Goal: Transaction & Acquisition: Purchase product/service

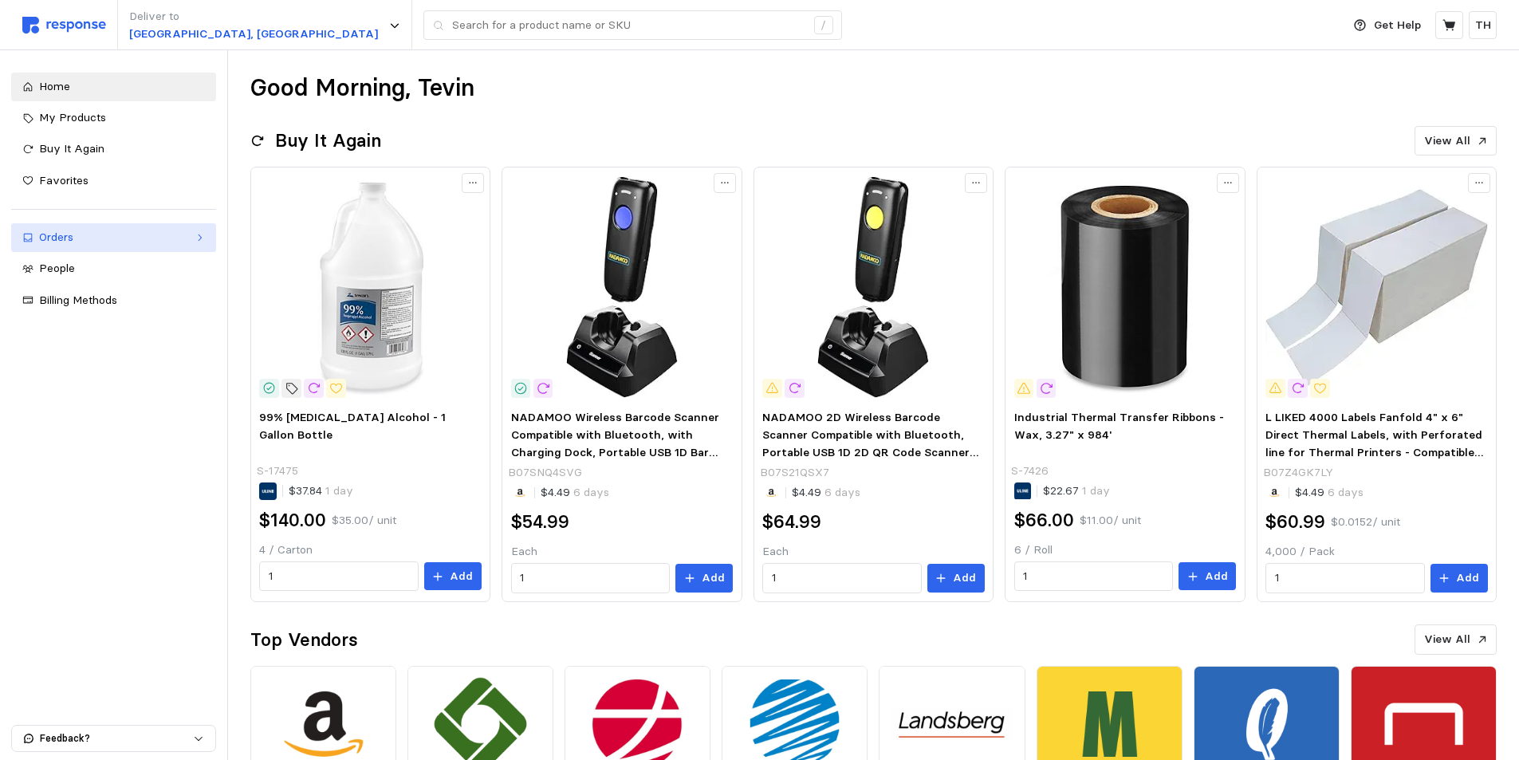
click at [113, 238] on div "Orders" at bounding box center [113, 238] width 149 height 18
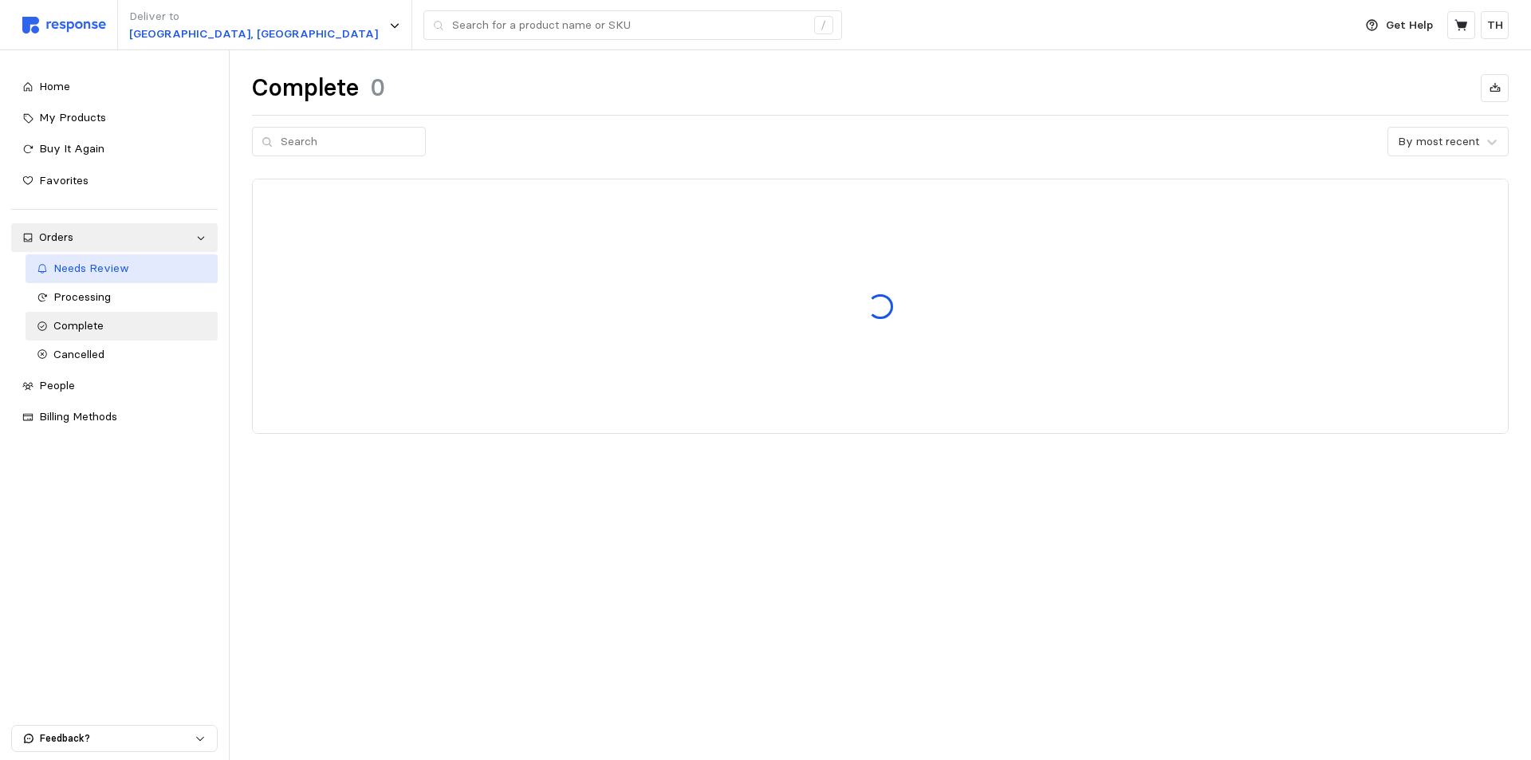
click at [116, 259] on link "Needs Review" at bounding box center [122, 268] width 193 height 29
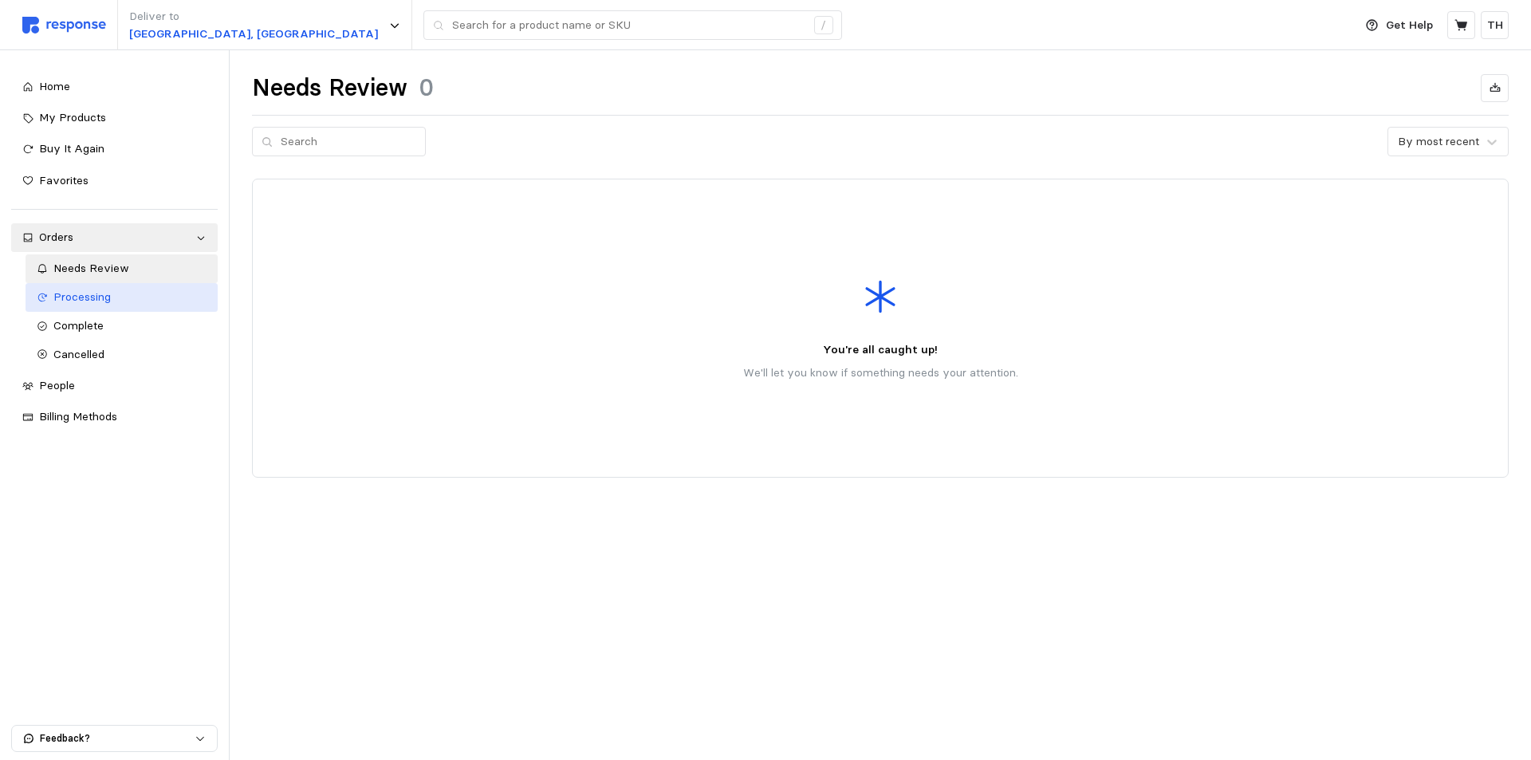
click at [112, 293] on div "Processing" at bounding box center [130, 298] width 154 height 18
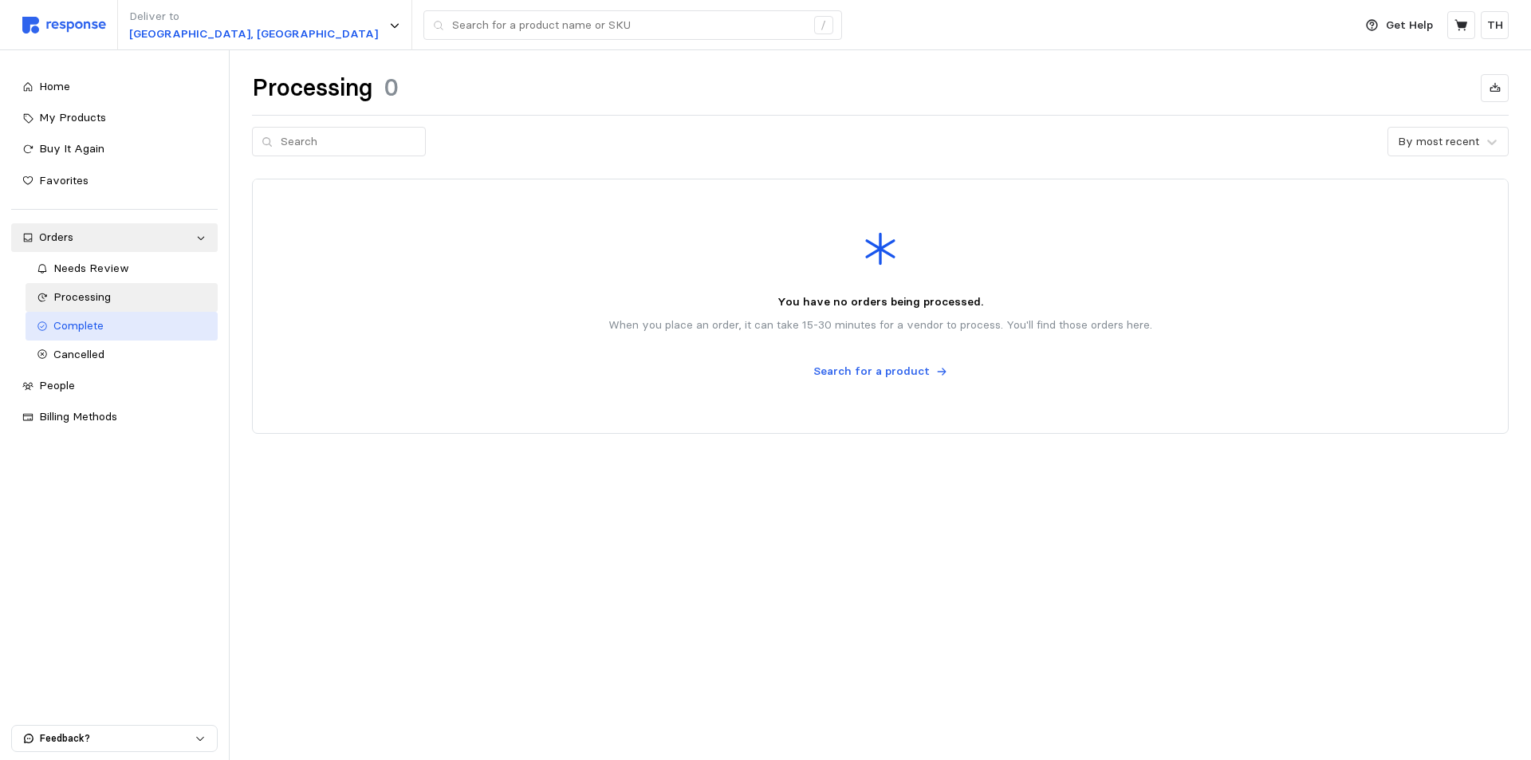
click at [106, 331] on div "Complete" at bounding box center [130, 326] width 154 height 18
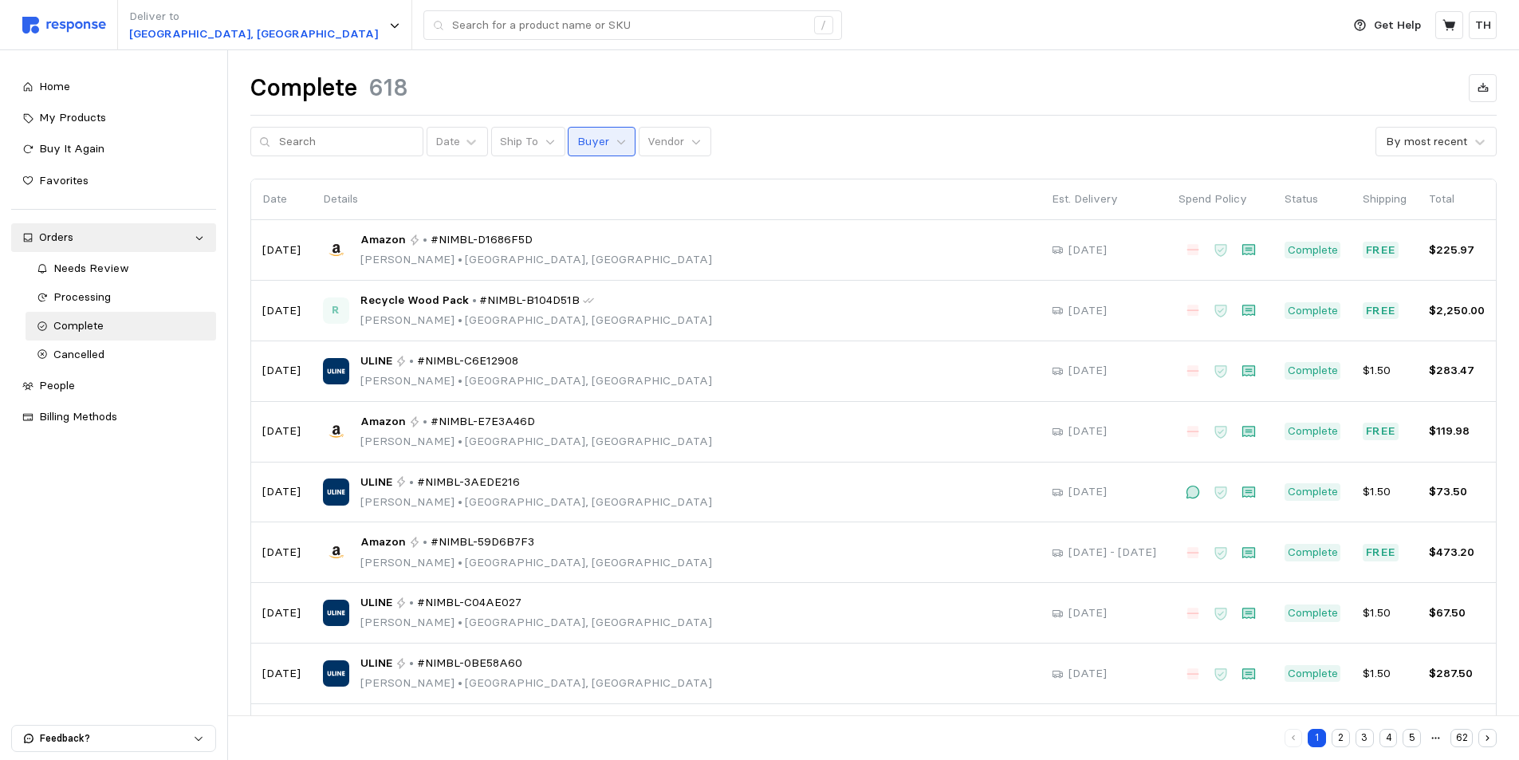
click at [586, 146] on p "Buyer" at bounding box center [593, 142] width 32 height 18
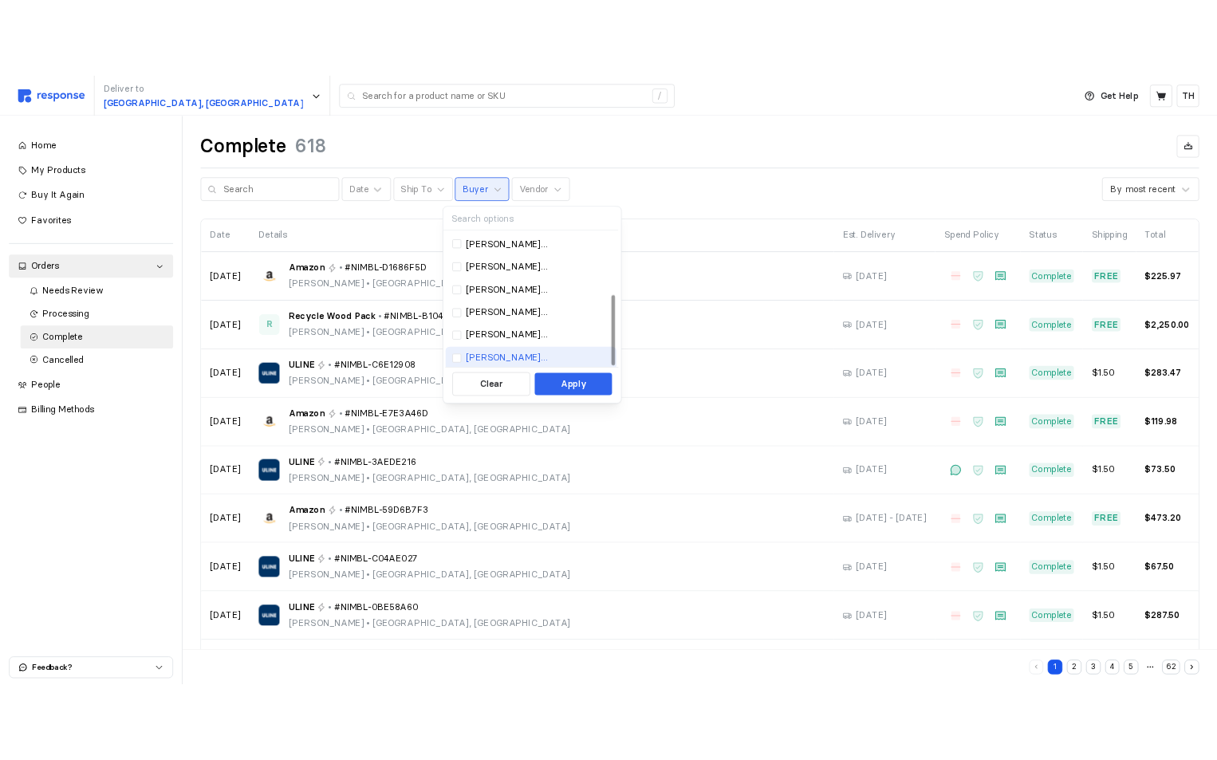
scroll to position [145, 0]
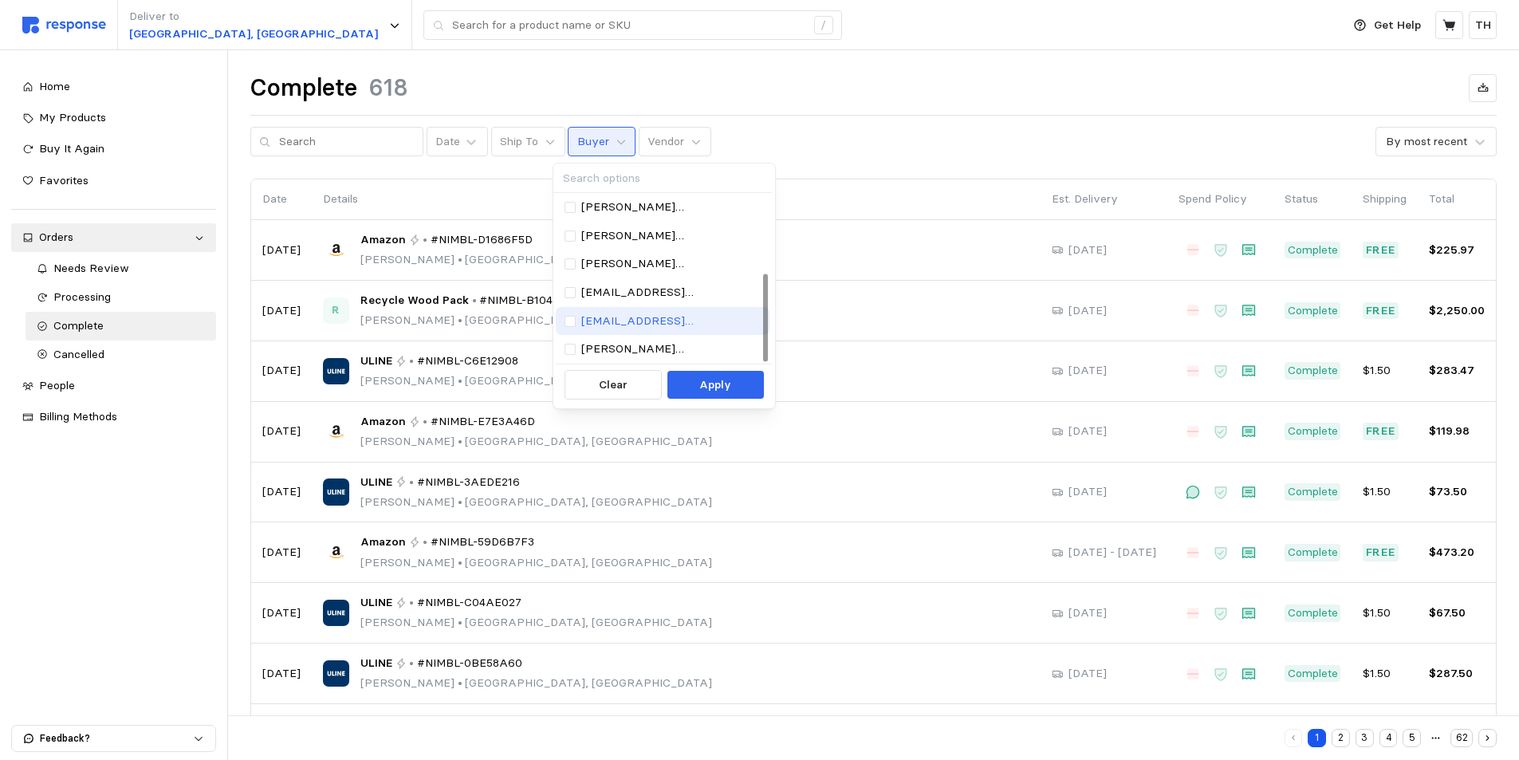
click at [627, 319] on p "[EMAIL_ADDRESS][PERSON_NAME][DOMAIN_NAME]" at bounding box center [671, 322] width 180 height 18
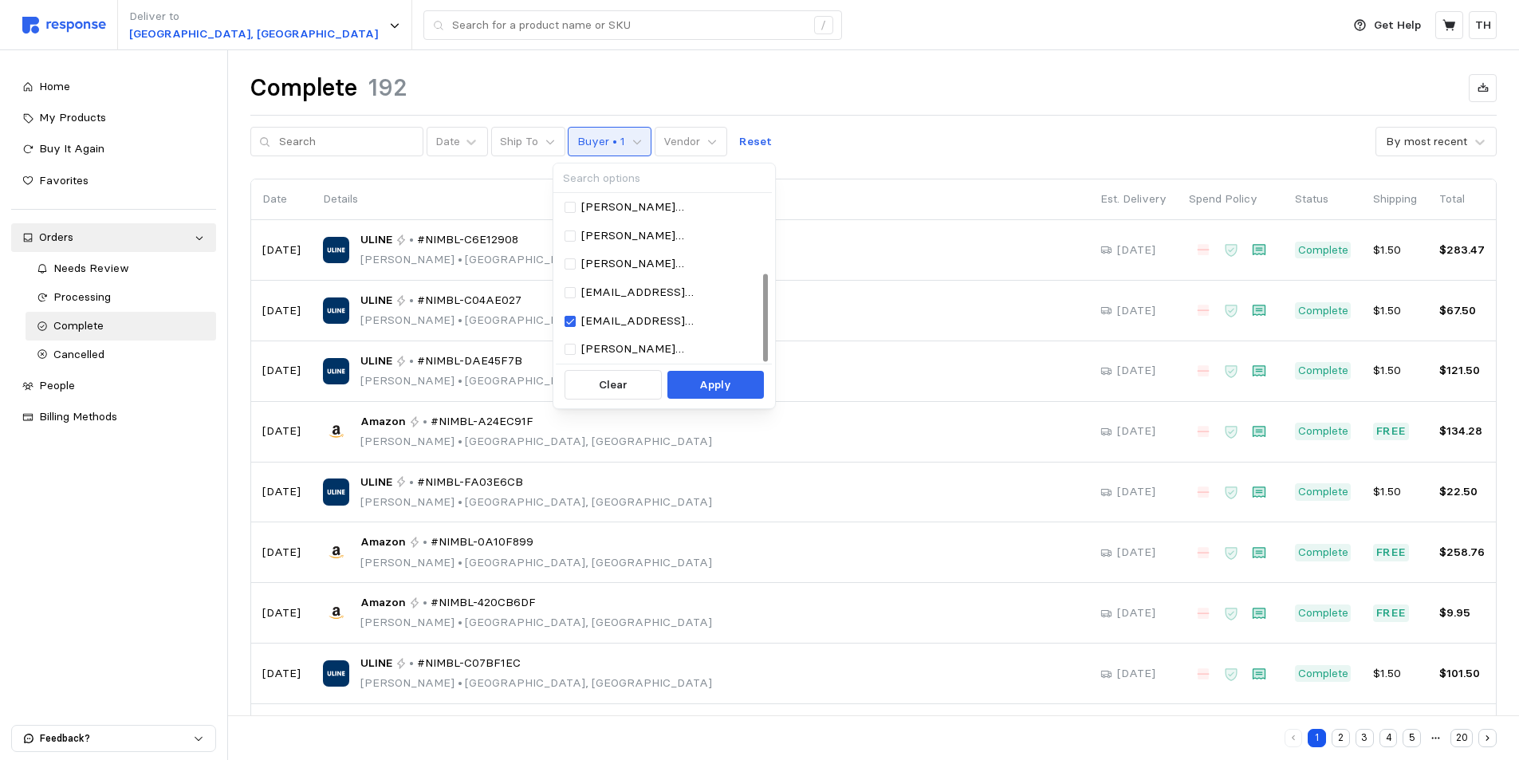
click at [924, 39] on div "Deliver to [GEOGRAPHIC_DATA], [GEOGRAPHIC_DATA] /" at bounding box center [677, 25] width 1311 height 50
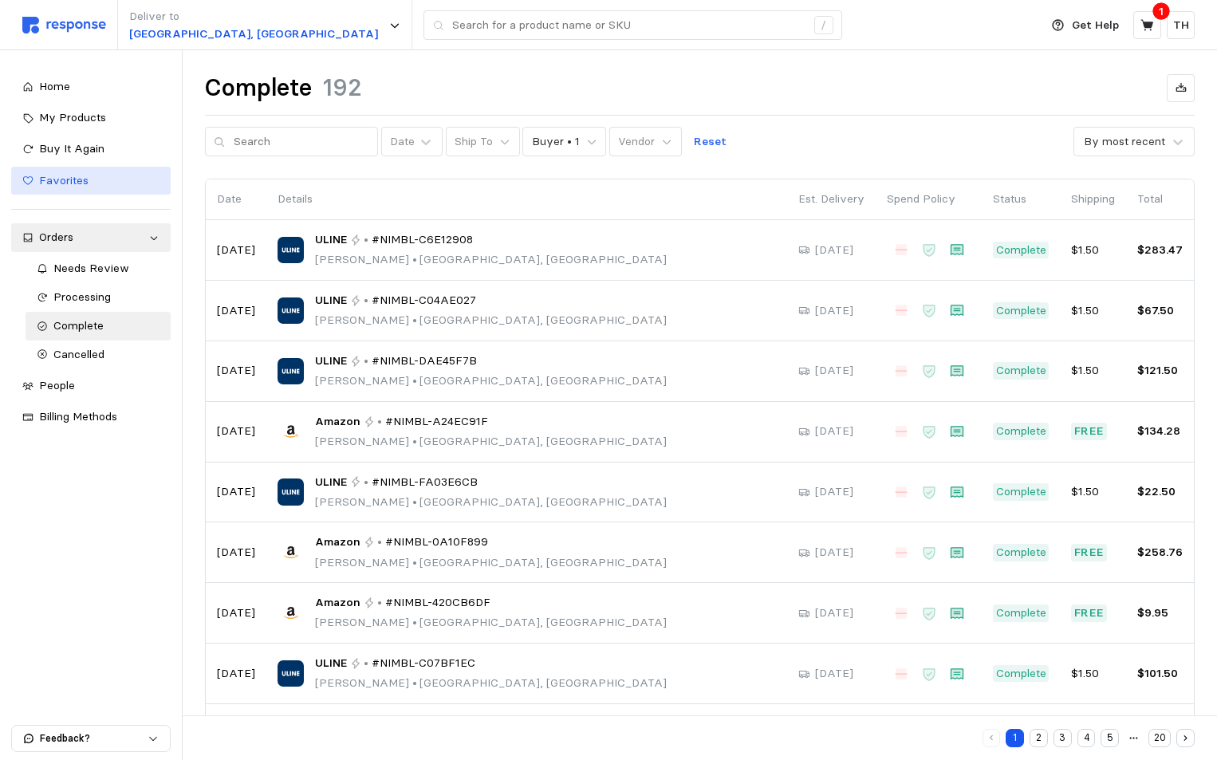
click at [88, 184] on div "Favorites" at bounding box center [99, 181] width 120 height 18
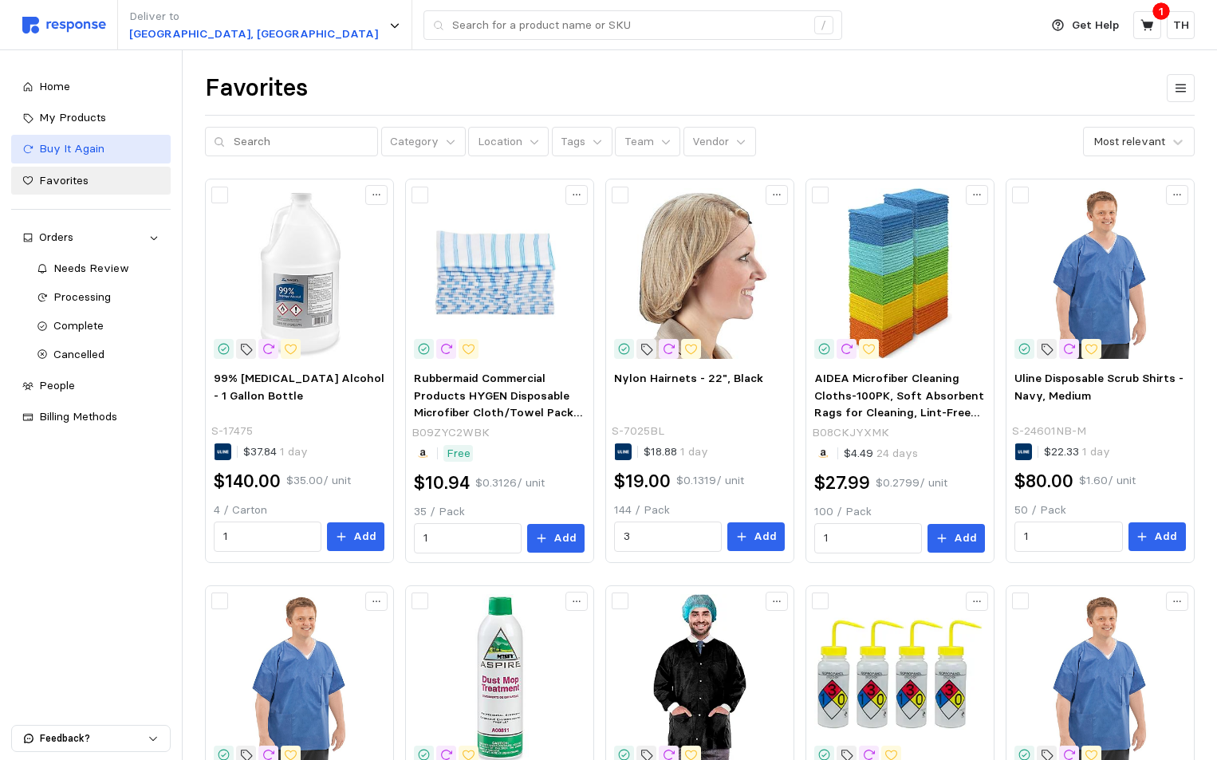
click at [83, 151] on span "Buy It Again" at bounding box center [71, 148] width 65 height 14
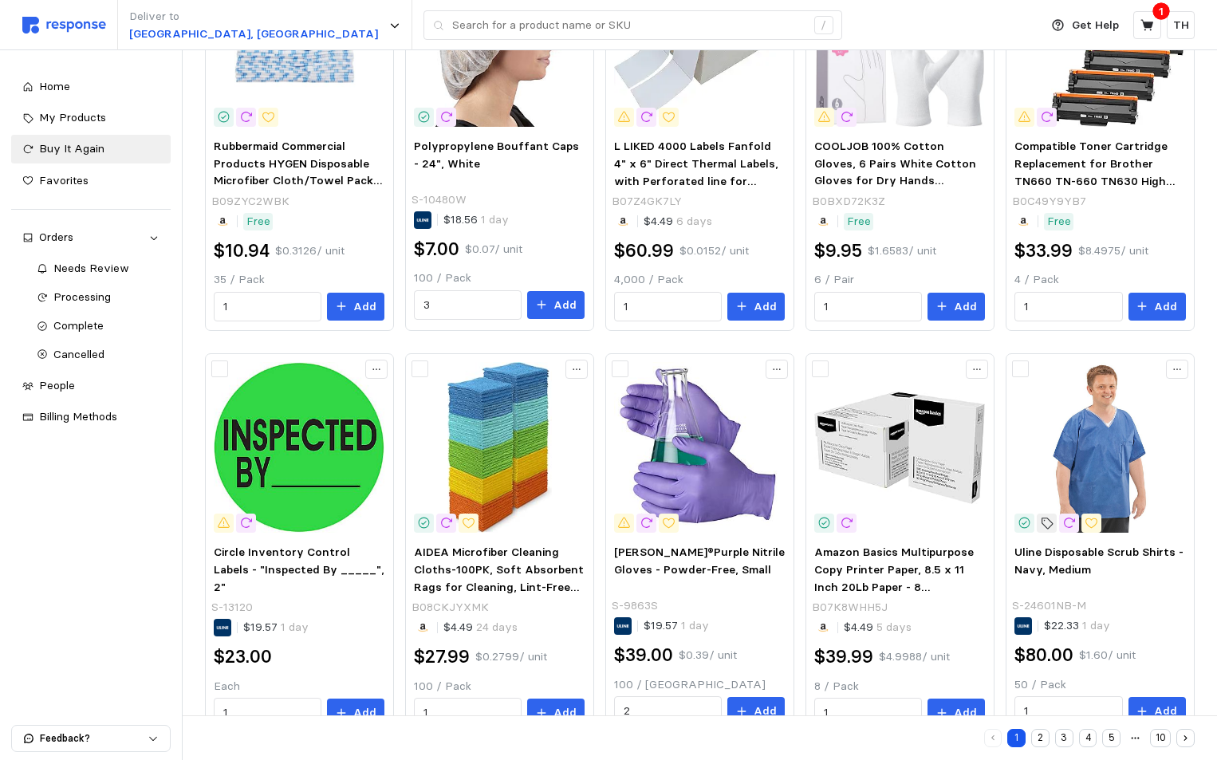
scroll to position [399, 0]
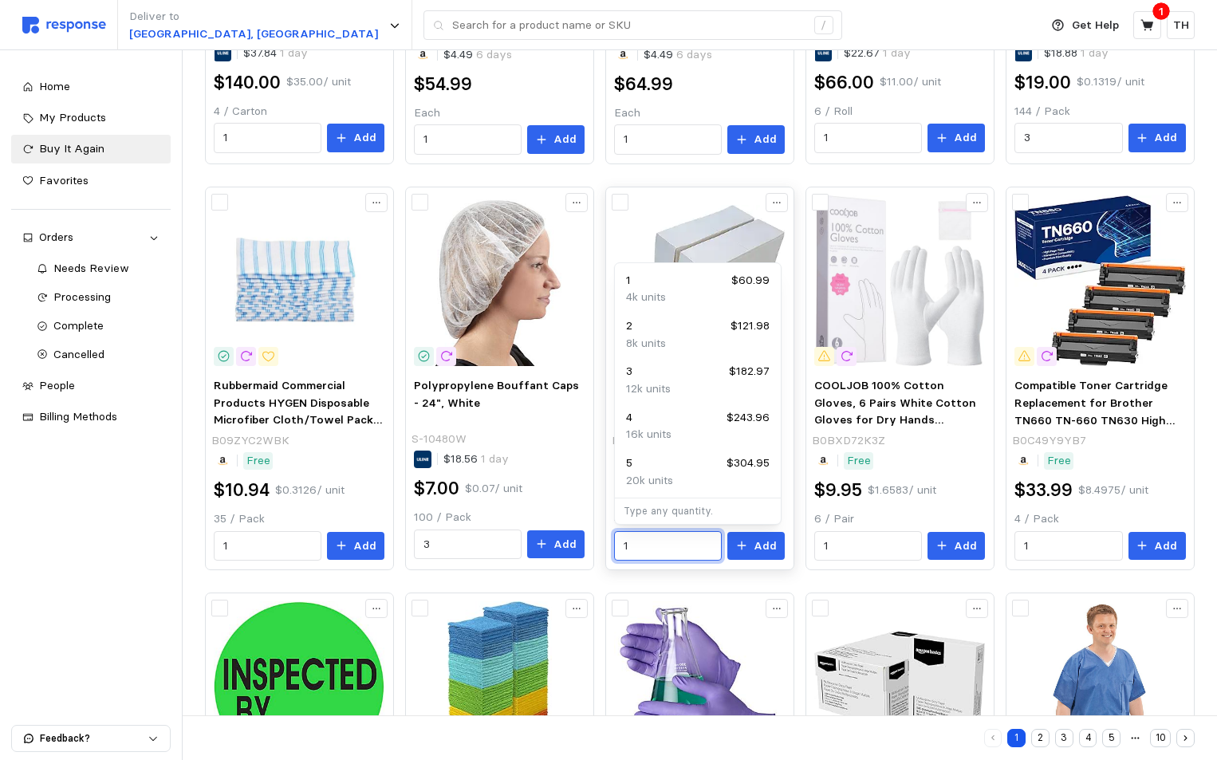
drag, startPoint x: 646, startPoint y: 544, endPoint x: 611, endPoint y: 544, distance: 34.3
click at [611, 544] on div "L LIKED 4000 Labels Fanfold 4" x 6" Direct Thermal Labels, with Perforated line…" at bounding box center [699, 468] width 182 height 195
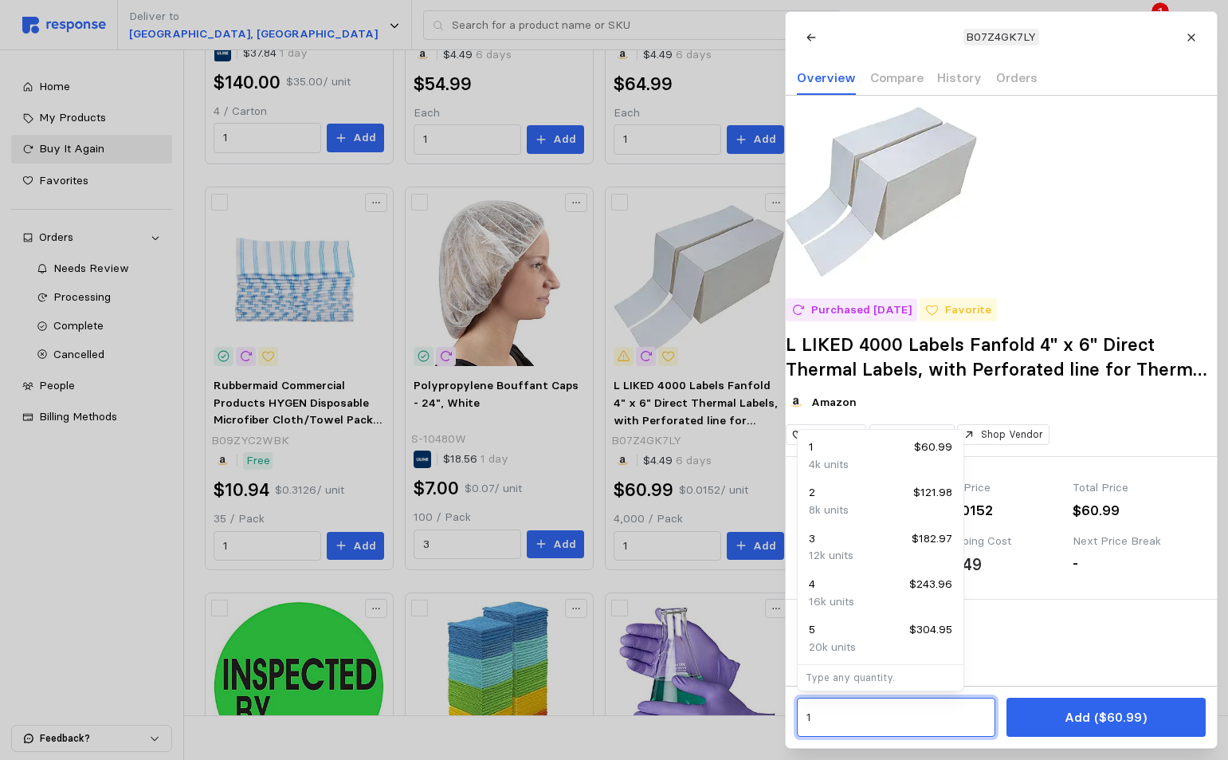
drag, startPoint x: 825, startPoint y: 727, endPoint x: 793, endPoint y: 723, distance: 32.1
click at [793, 723] on div "1 Add ($60.99)" at bounding box center [1001, 717] width 431 height 62
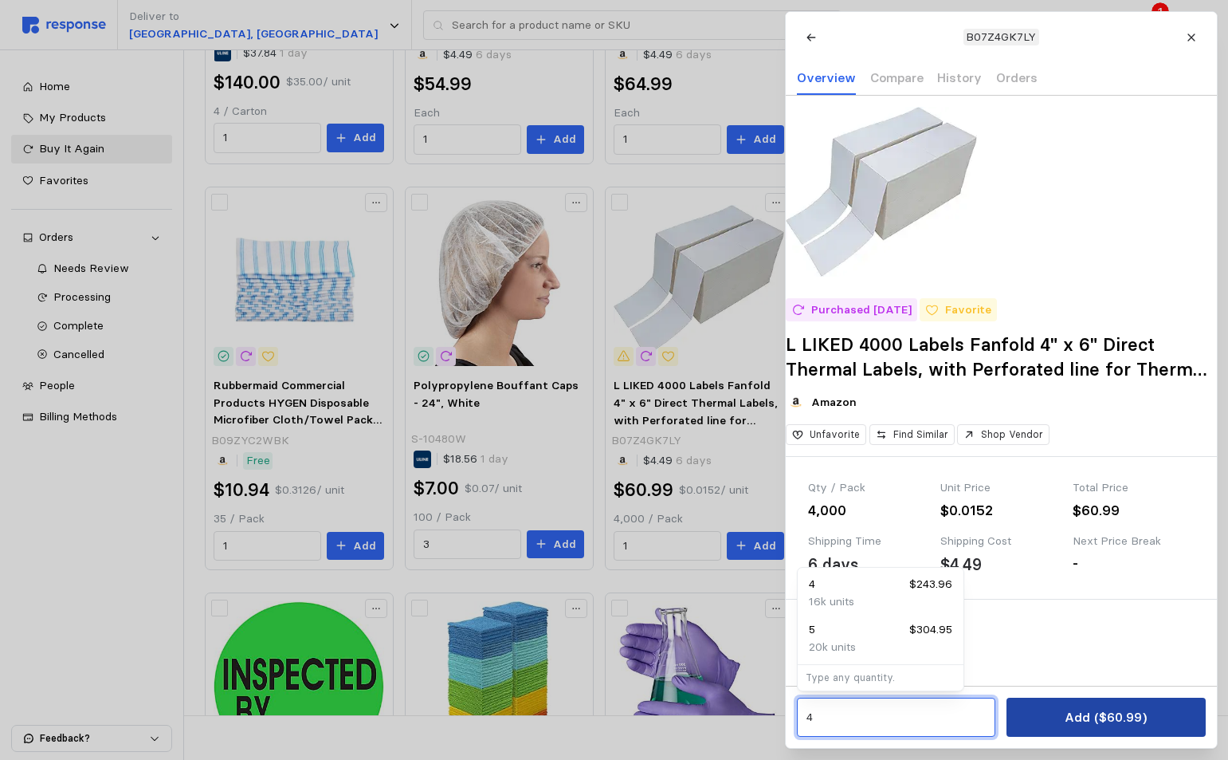
type input "4"
click at [1073, 726] on p "Add ($60.99)" at bounding box center [1106, 717] width 82 height 20
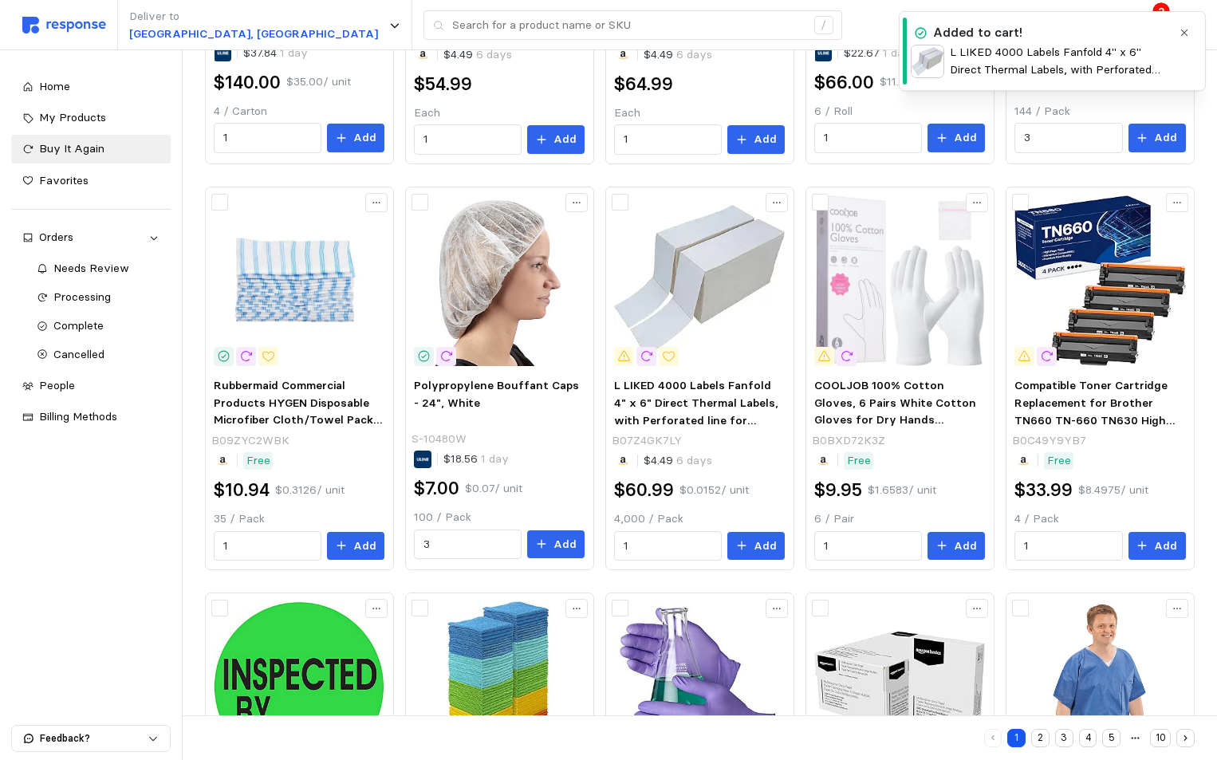
click at [1179, 32] on icon "button" at bounding box center [1183, 32] width 11 height 11
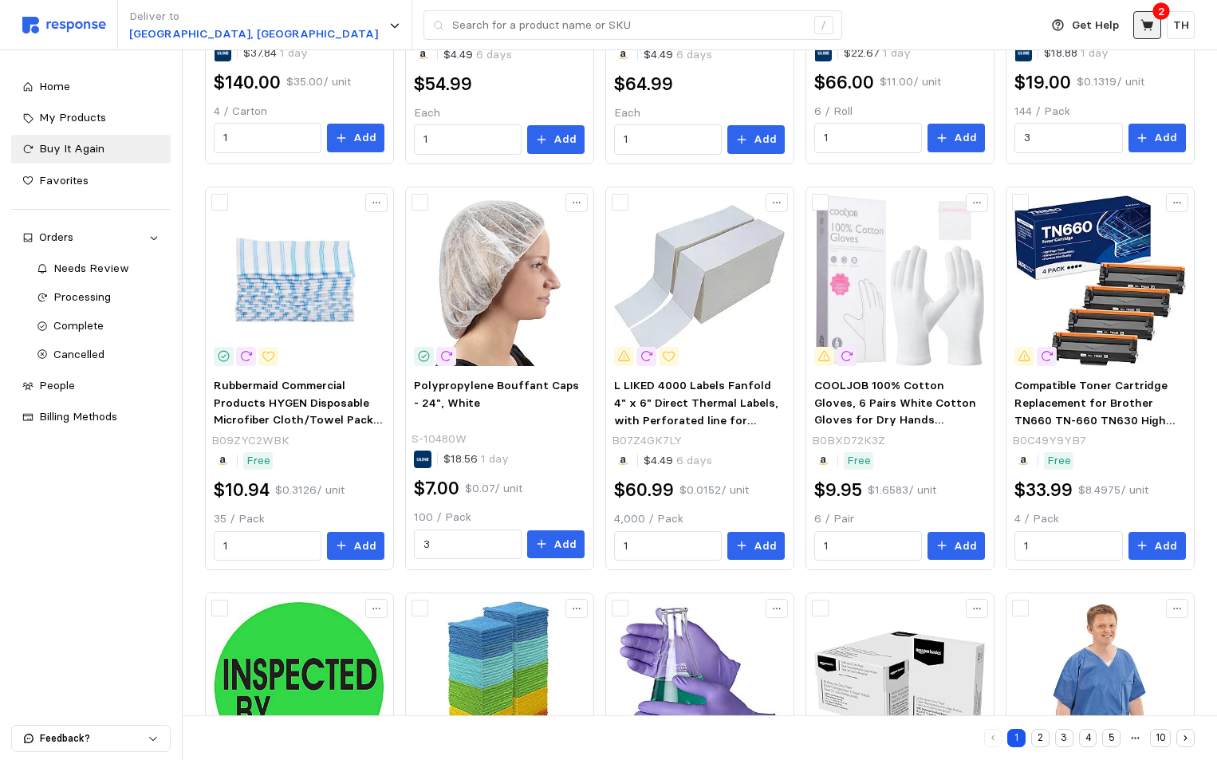
click at [1150, 26] on icon at bounding box center [1146, 24] width 13 height 11
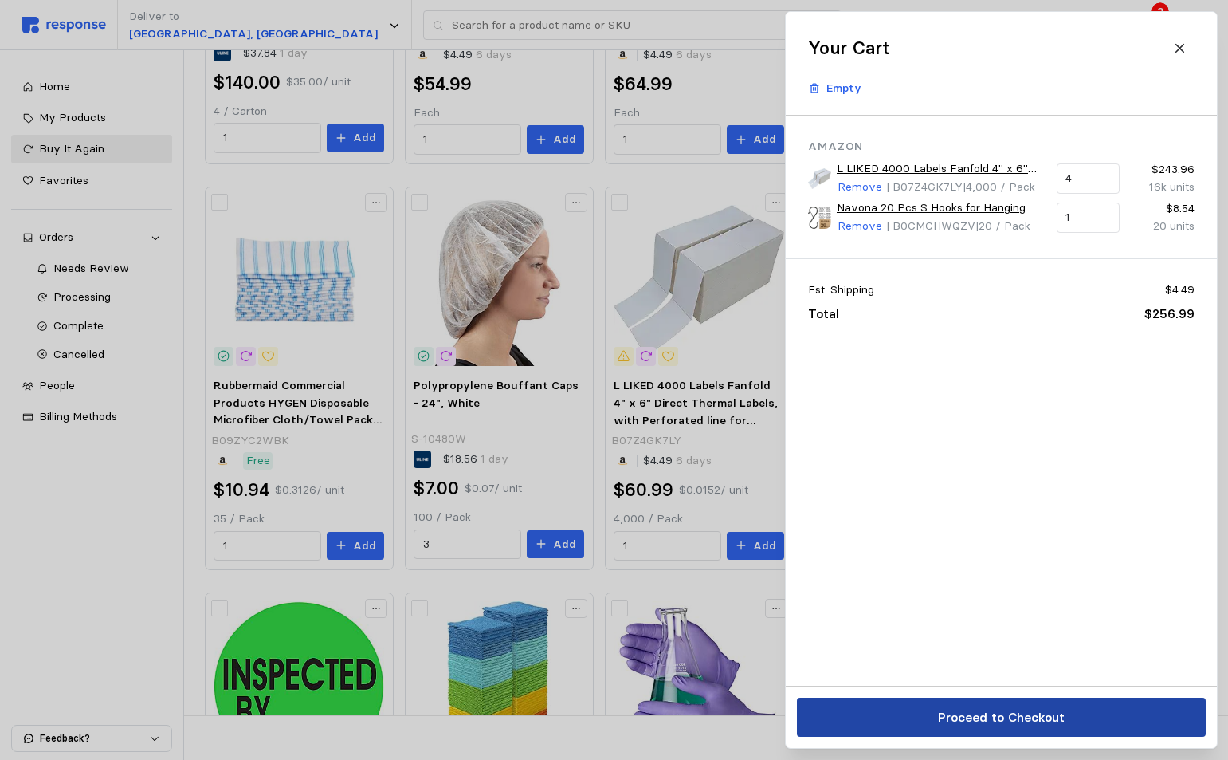
click at [983, 715] on p "Proceed to Checkout" at bounding box center [1001, 717] width 127 height 20
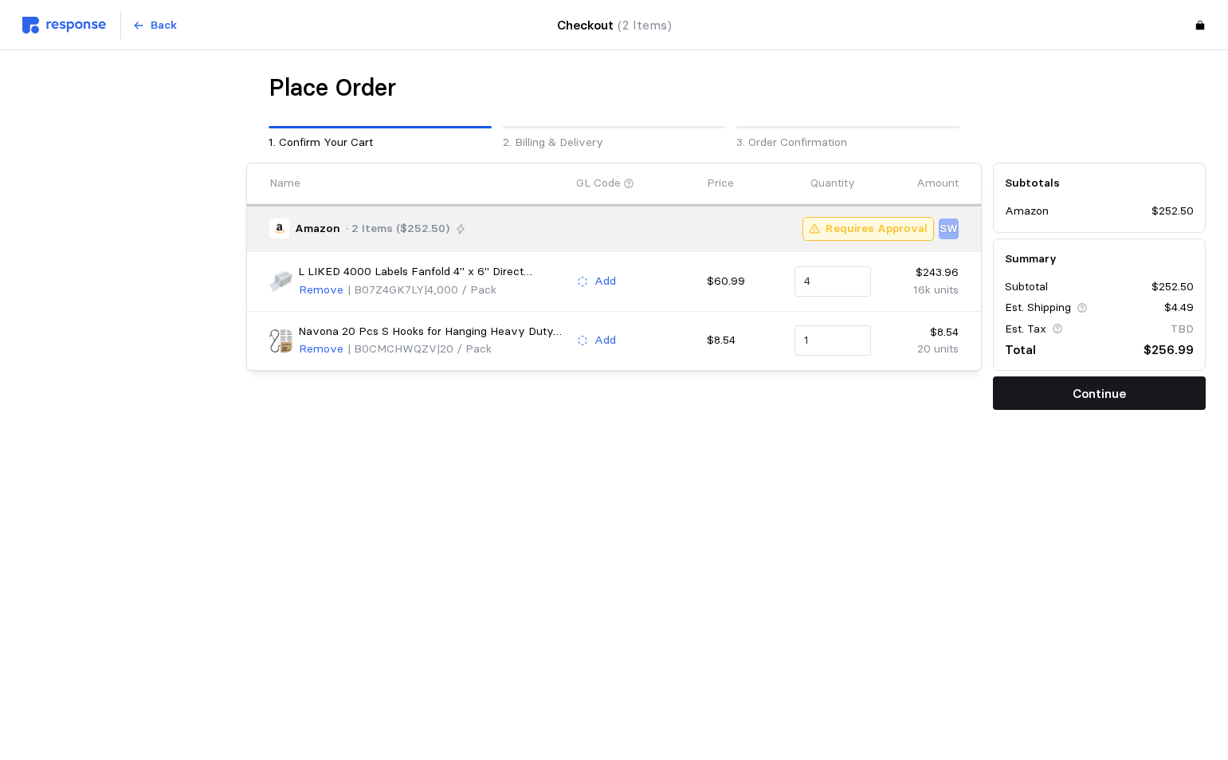
click at [1037, 395] on button "Continue" at bounding box center [1099, 392] width 213 height 33
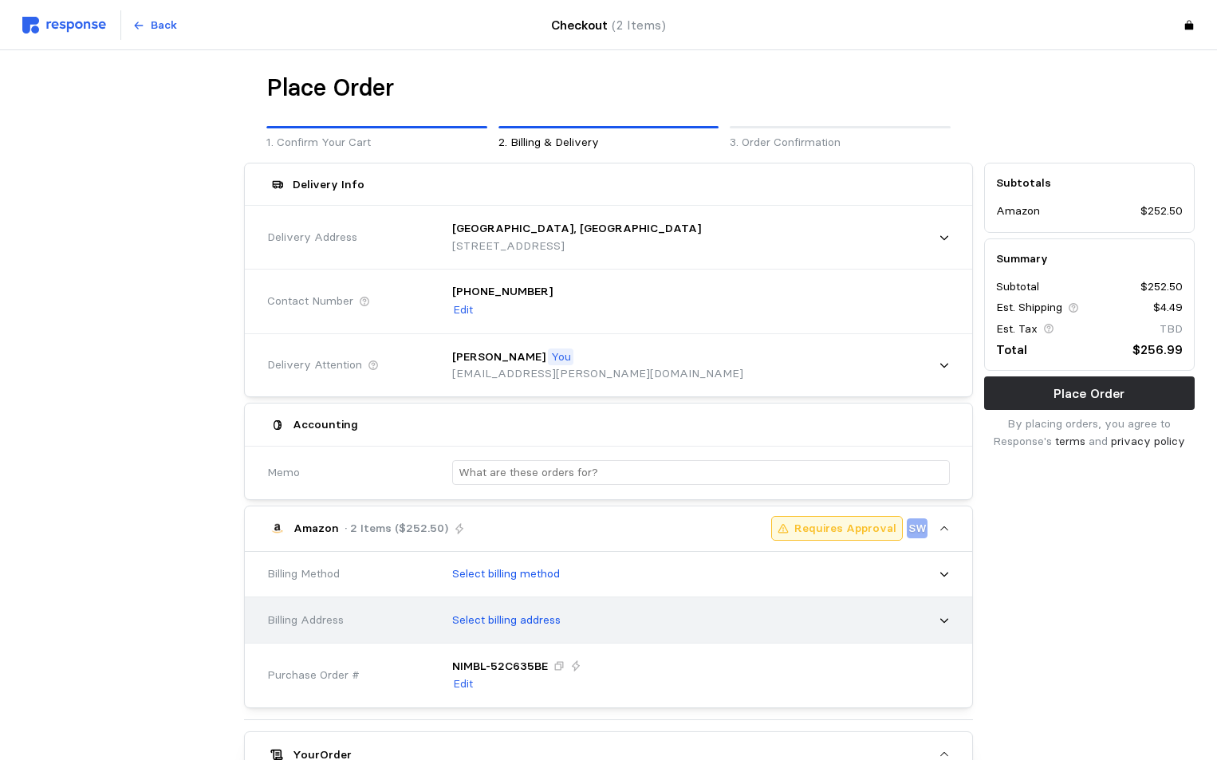
click at [631, 597] on div "Select billing address" at bounding box center [695, 620] width 520 height 51
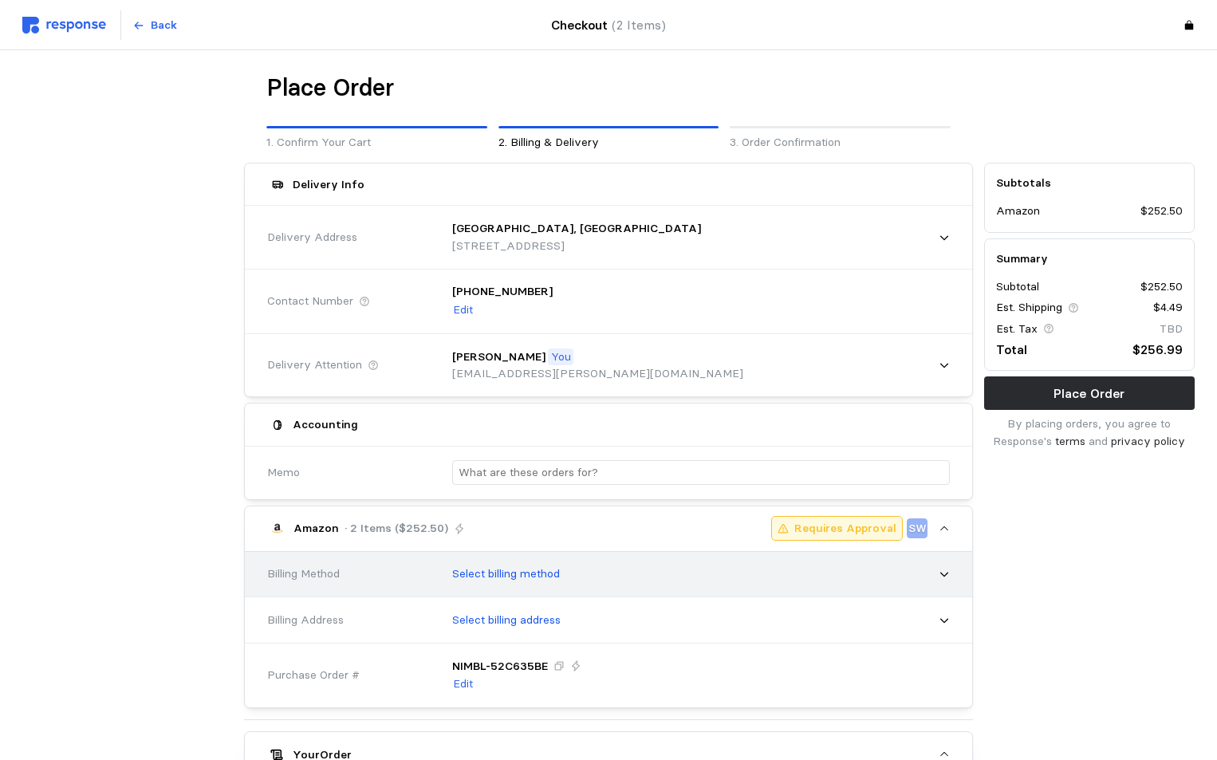
click at [627, 568] on div "Select billing method" at bounding box center [695, 574] width 509 height 40
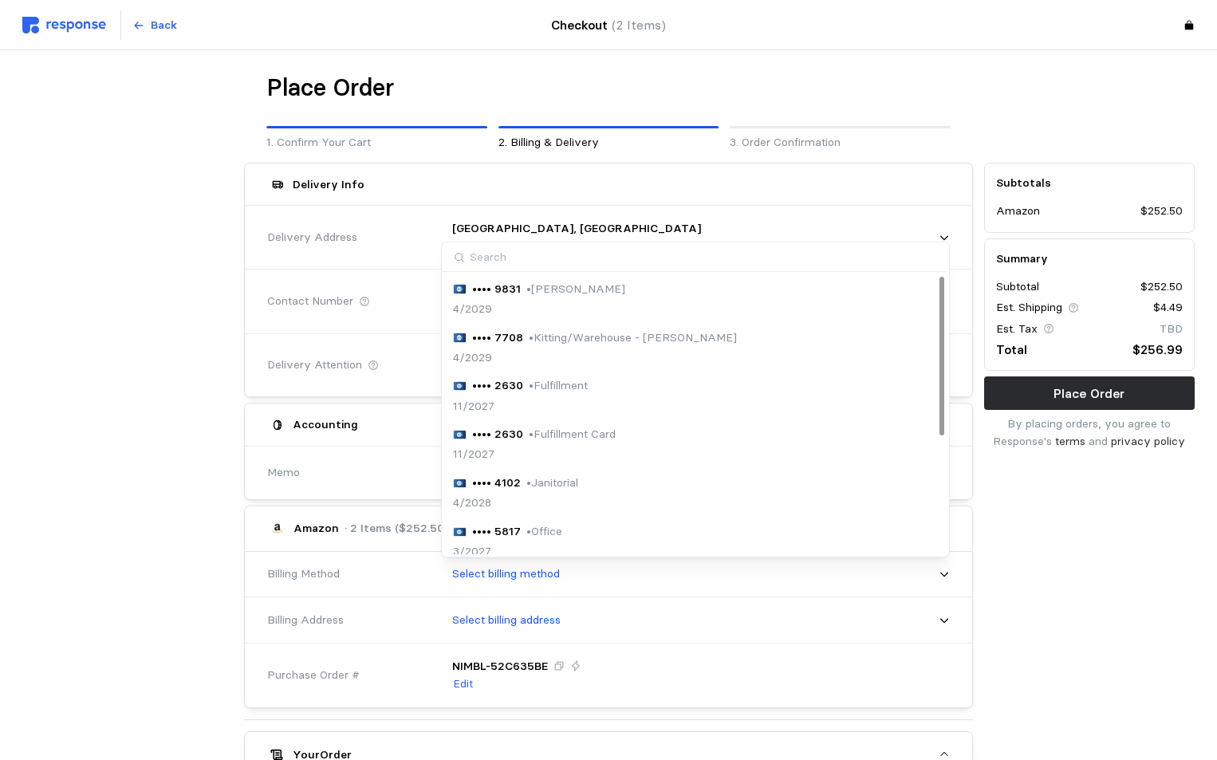
click at [652, 336] on p "• Kitting/Warehouse - [PERSON_NAME]" at bounding box center [633, 338] width 208 height 18
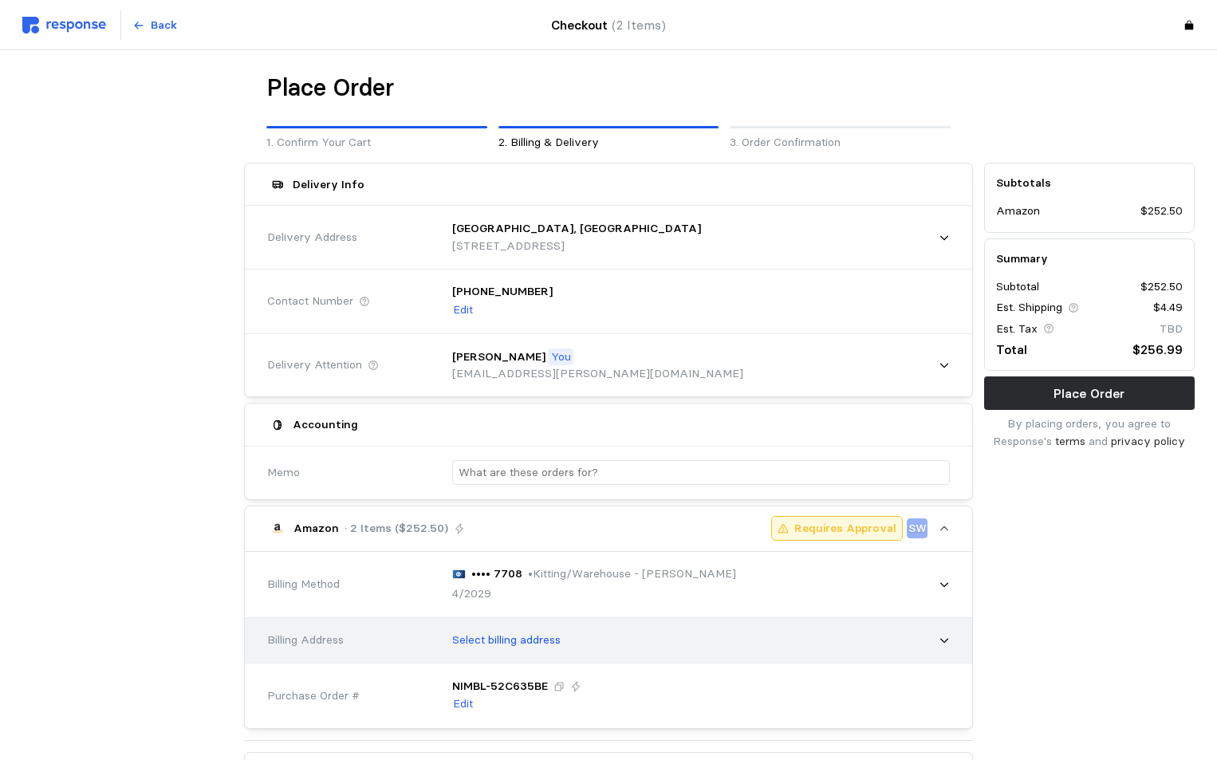
click at [569, 650] on div "Select billing address" at bounding box center [695, 640] width 509 height 40
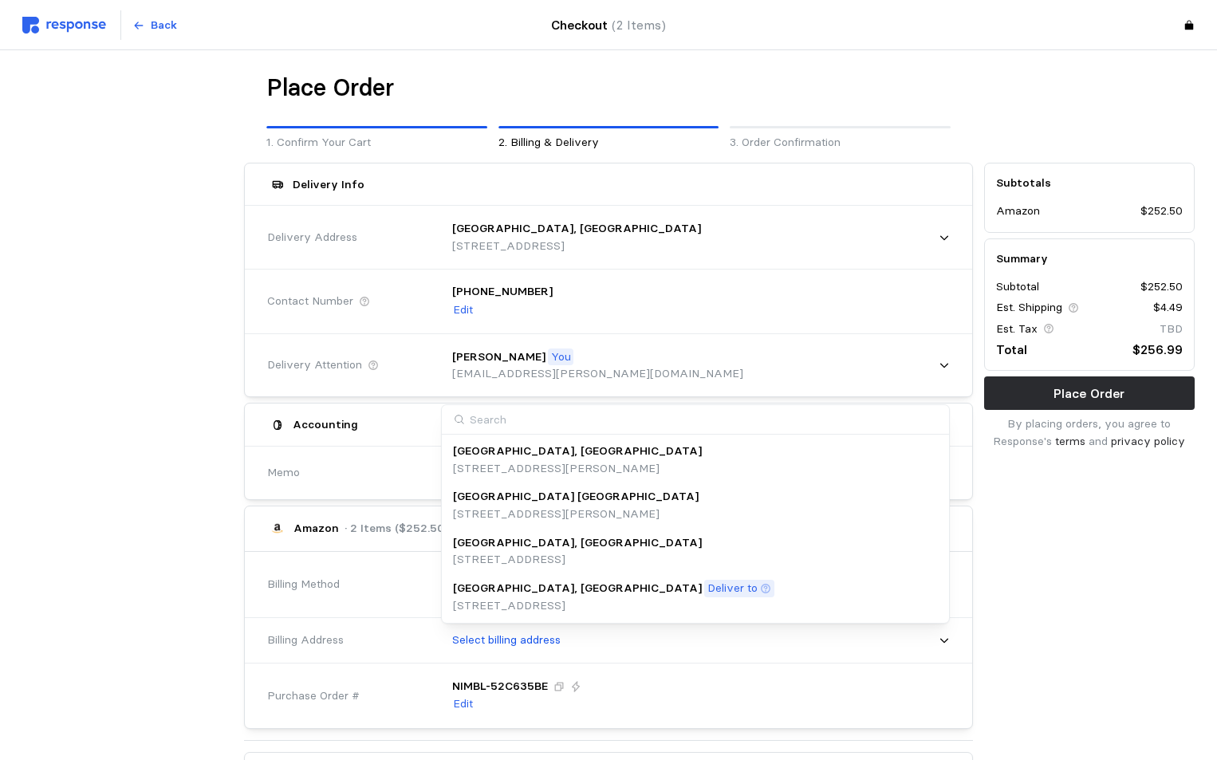
click at [707, 588] on p "Deliver to" at bounding box center [732, 589] width 50 height 18
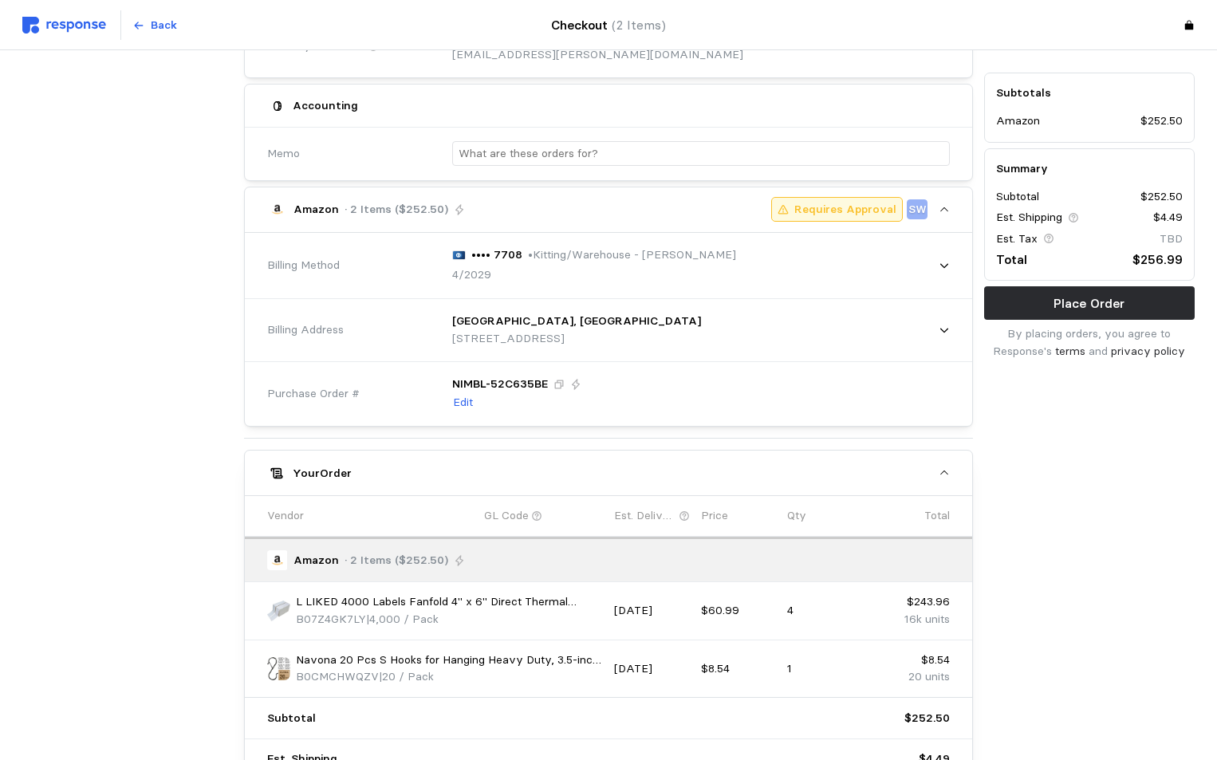
scroll to position [478, 0]
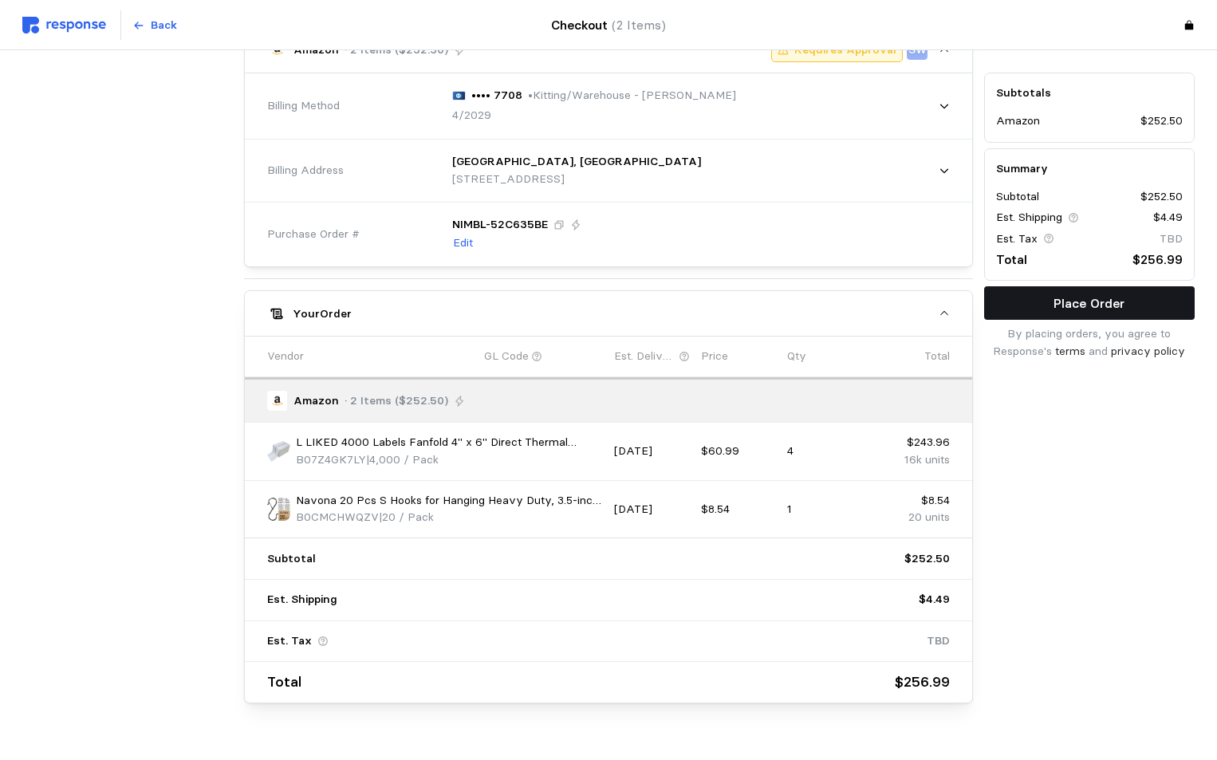
click at [1136, 306] on button "Place Order" at bounding box center [1089, 302] width 210 height 33
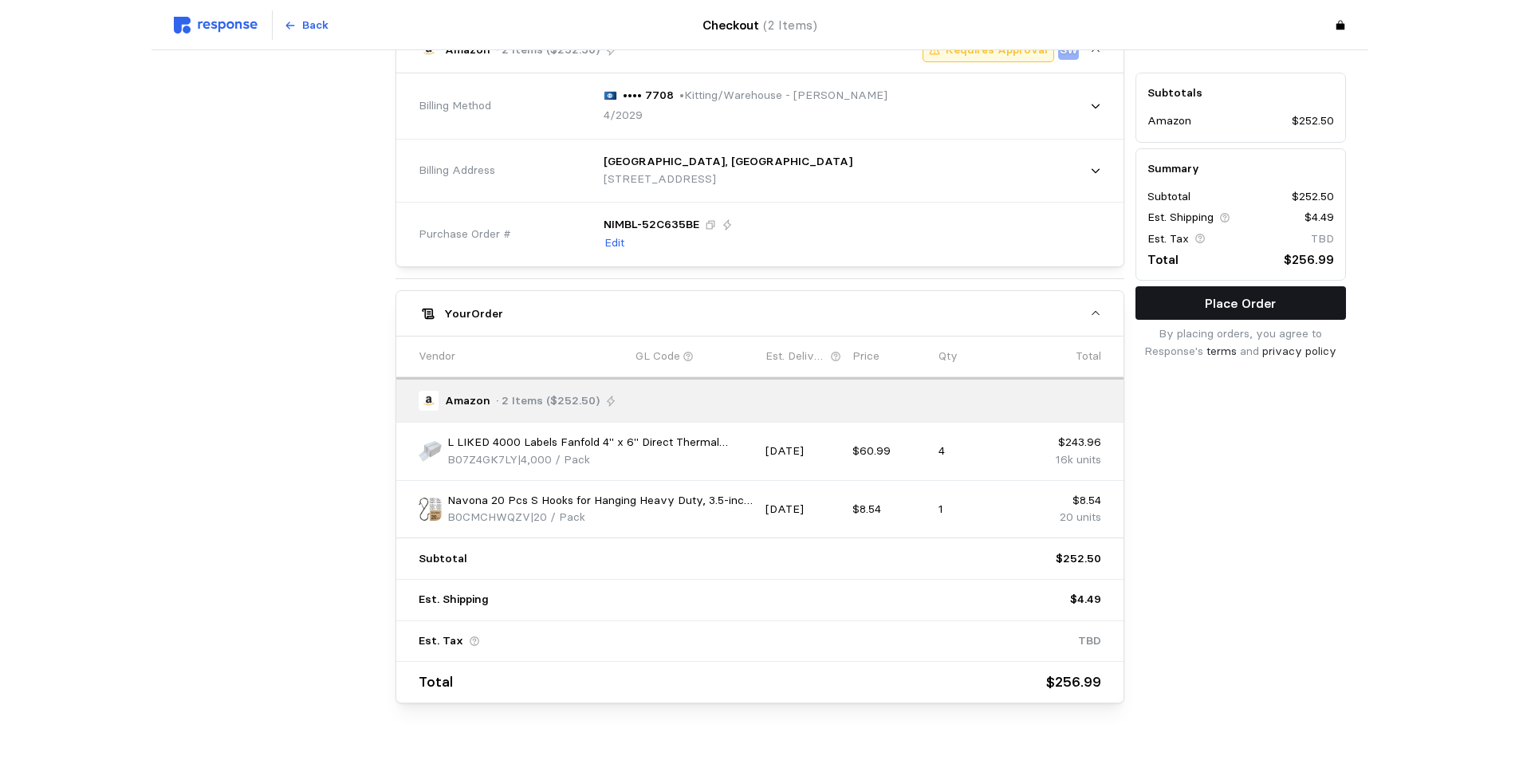
scroll to position [0, 0]
